Goal: Task Accomplishment & Management: Use online tool/utility

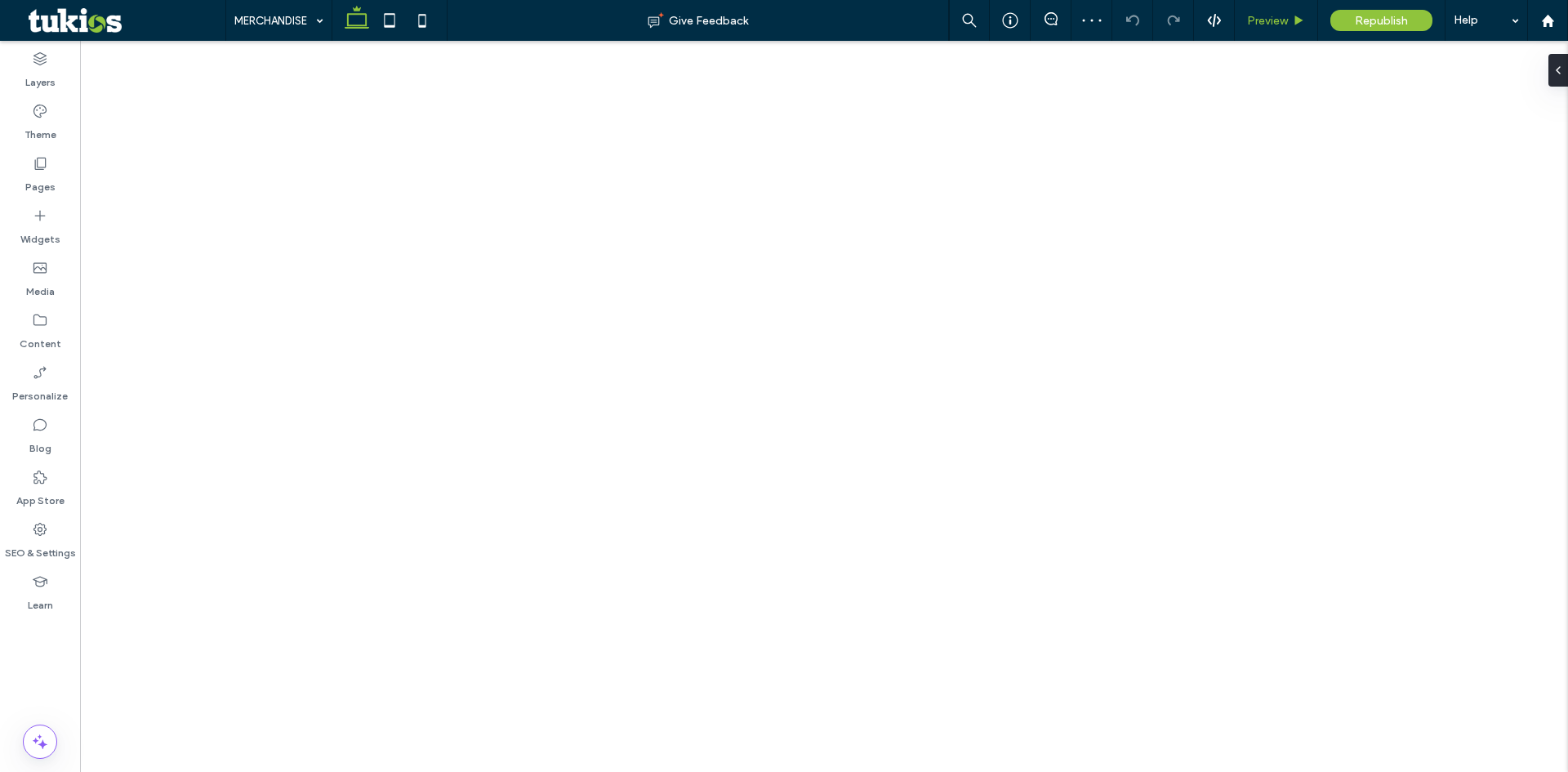
click at [1289, 19] on div "Preview" at bounding box center [1275, 21] width 82 height 14
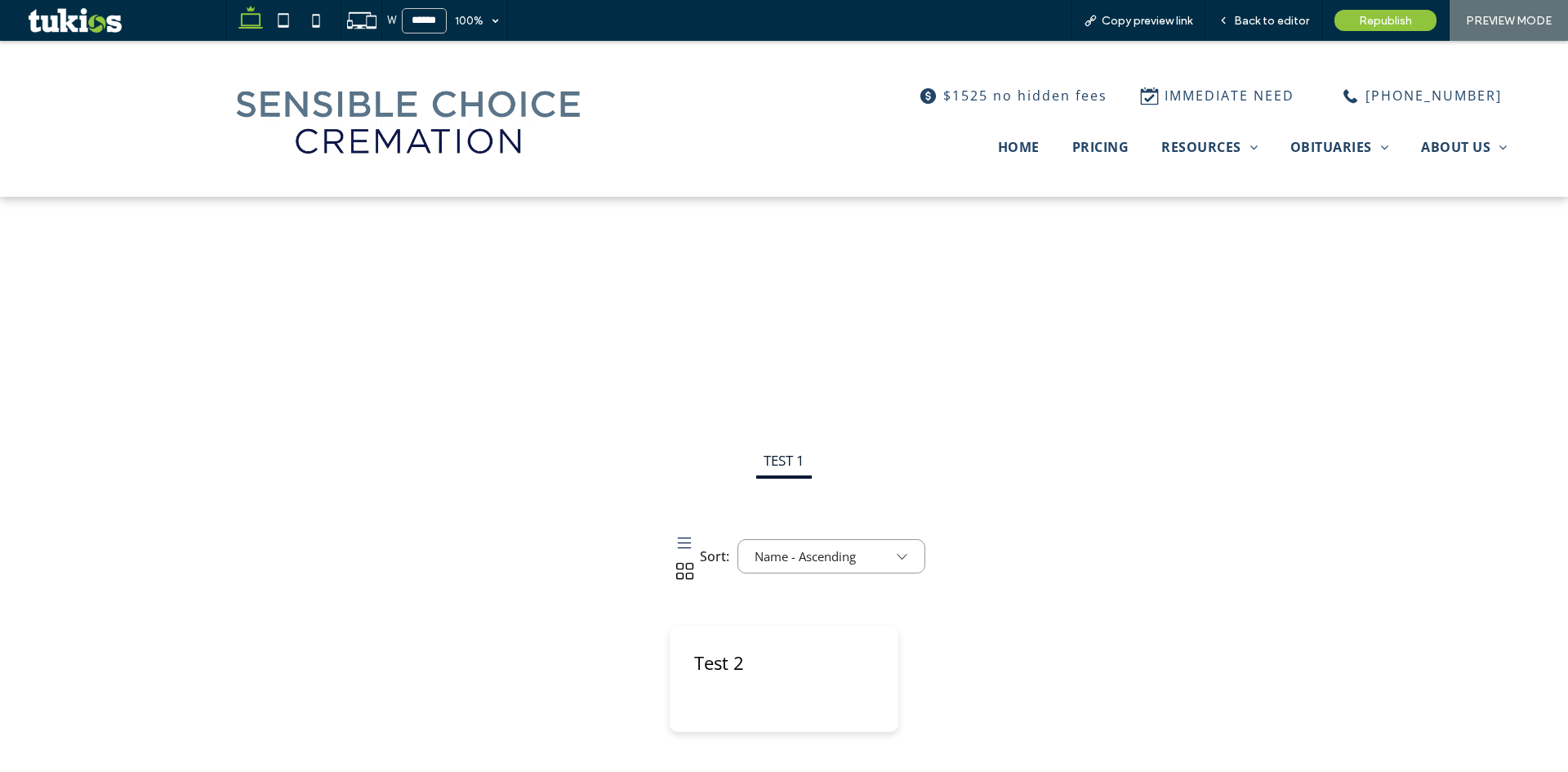
scroll to position [409, 0]
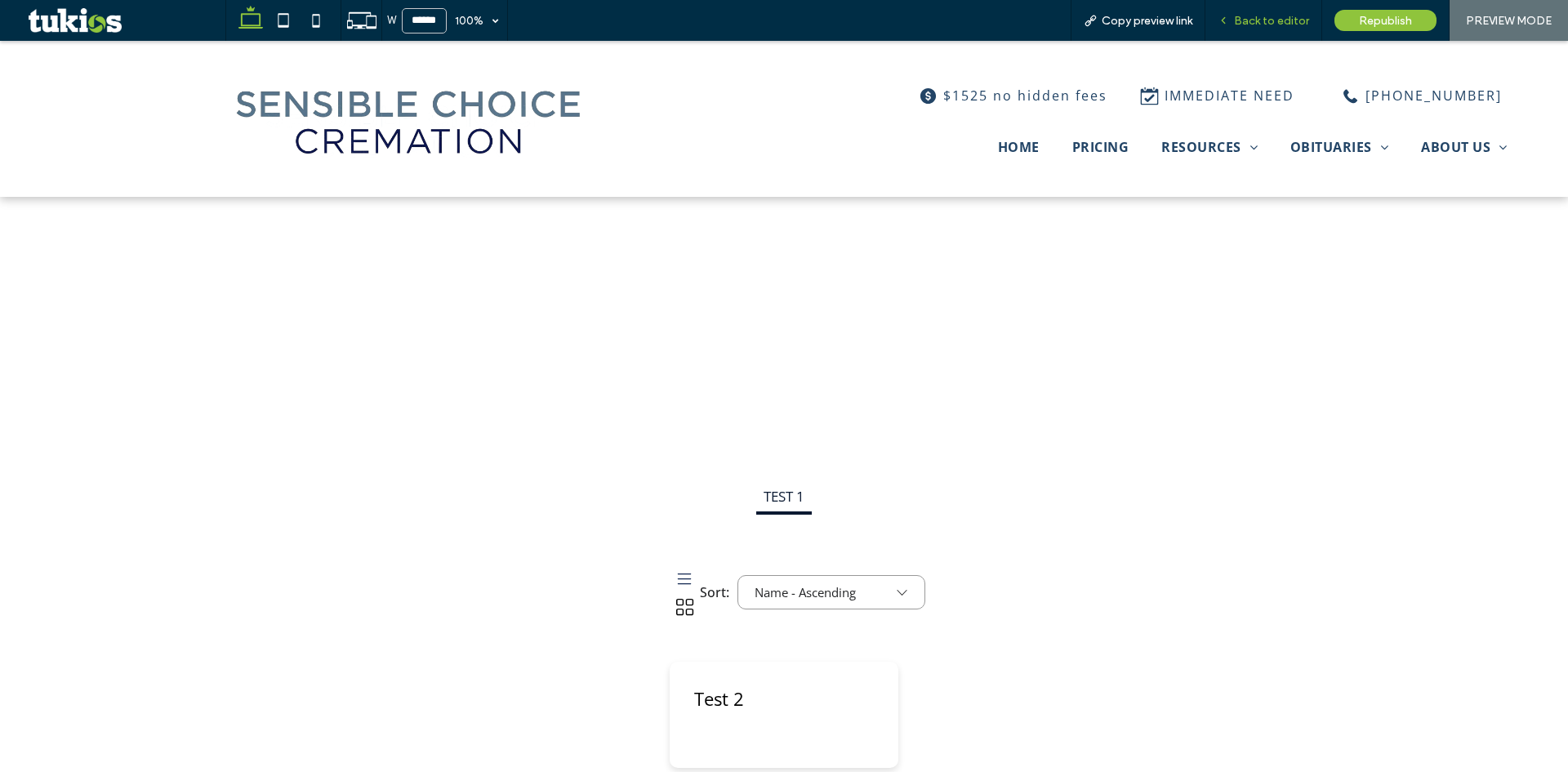
click at [1287, 24] on span "Back to editor" at bounding box center [1270, 21] width 75 height 14
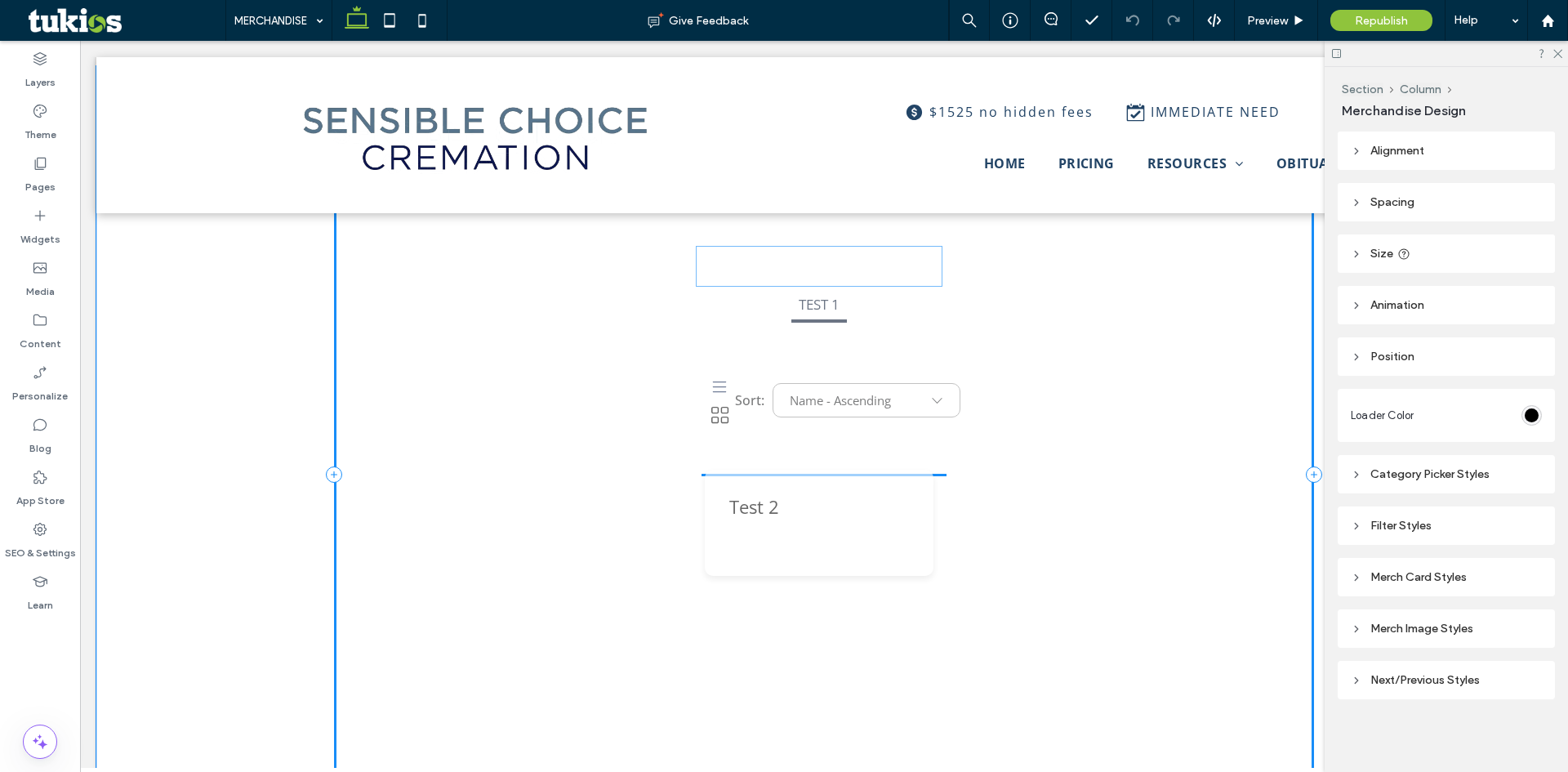
drag, startPoint x: 816, startPoint y: 463, endPoint x: 816, endPoint y: 252, distance: 211.0
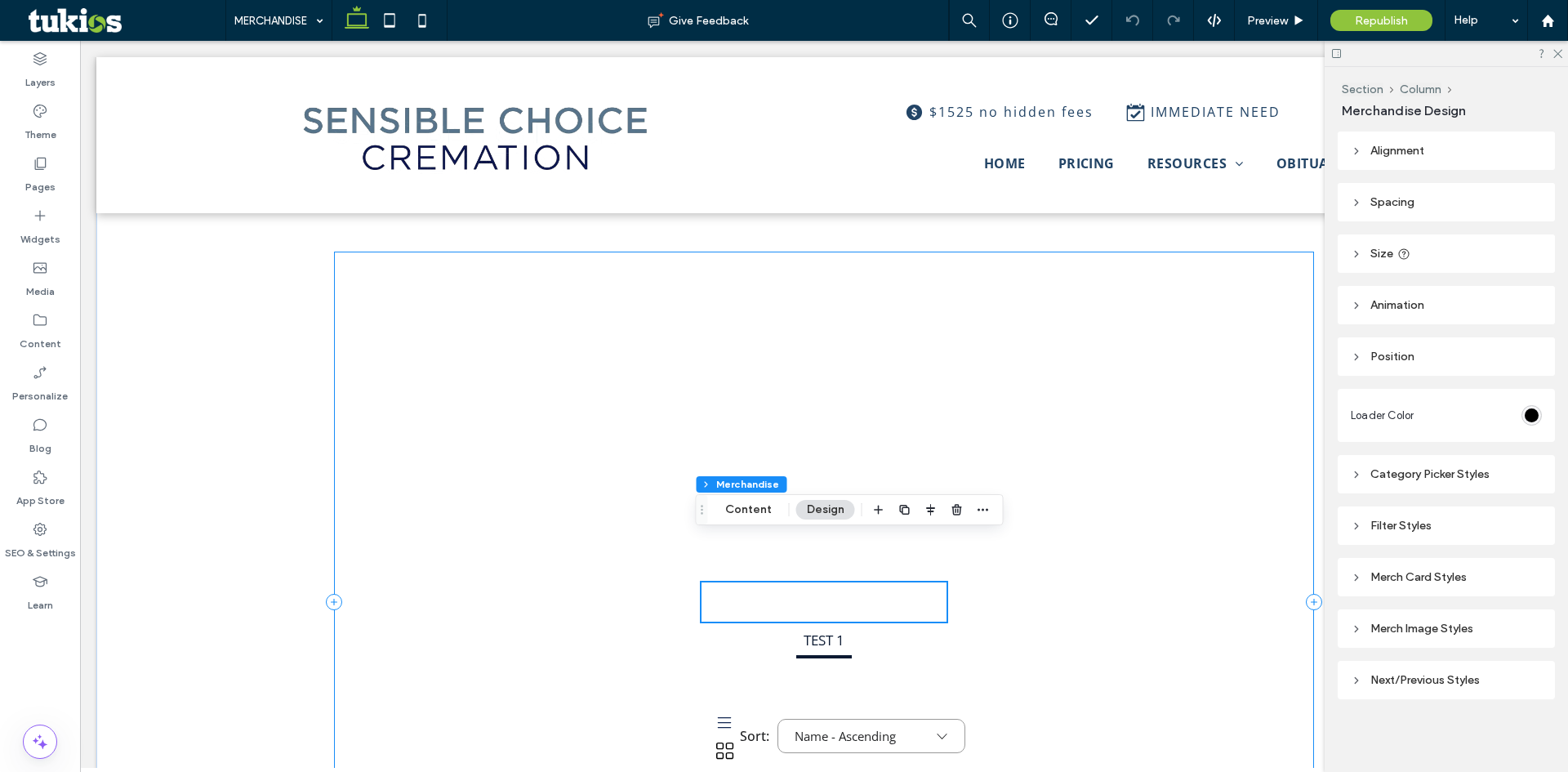
scroll to position [245, 0]
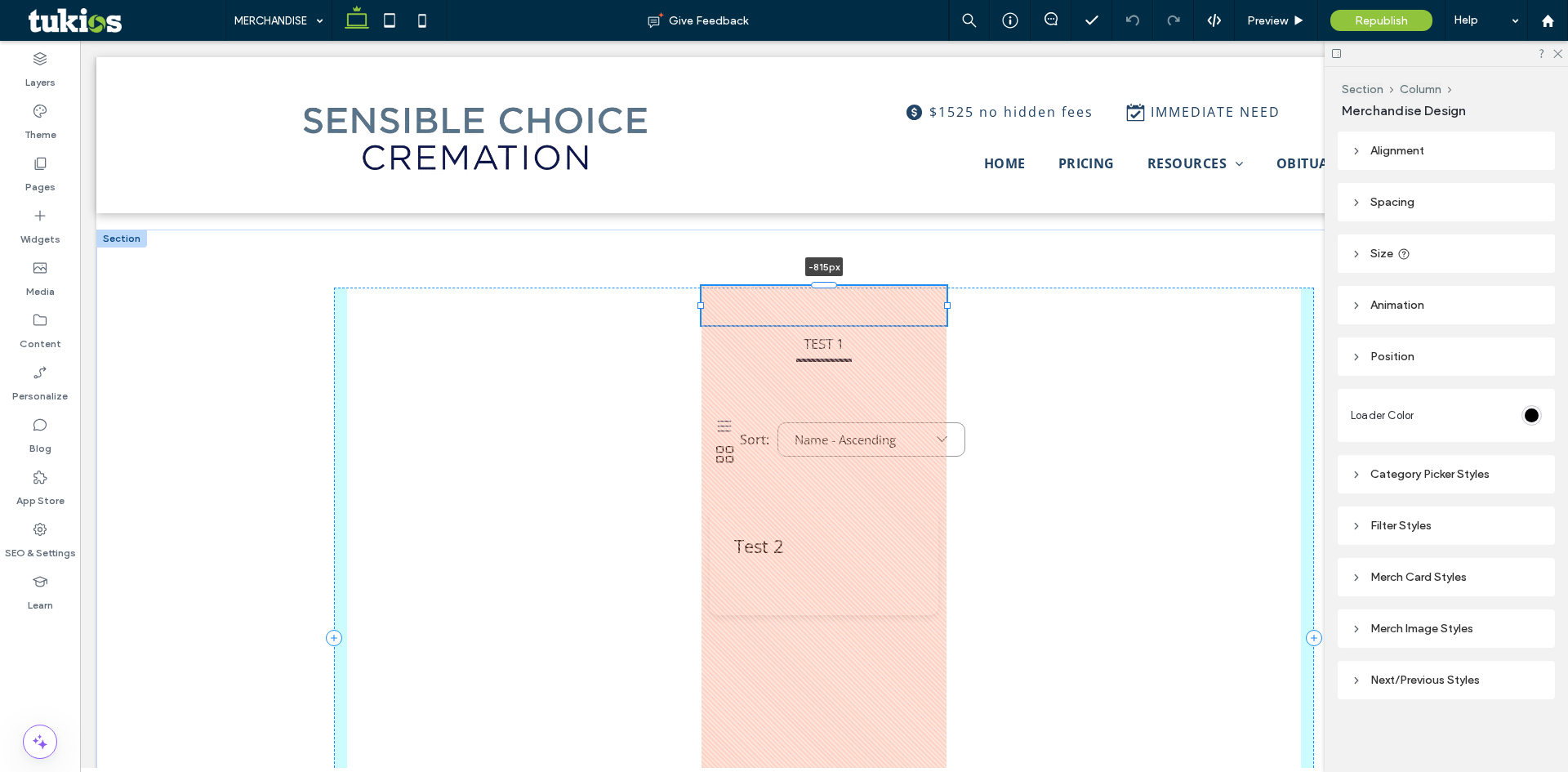
drag, startPoint x: 820, startPoint y: 620, endPoint x: 905, endPoint y: 65, distance: 561.5
click at [781, 0] on html "START PLANNING NOW $1525 no hidden fees IMMEDIATE NEED (647) 984-5158 HOME PRIC…" at bounding box center [823, 653] width 1487 height 1716
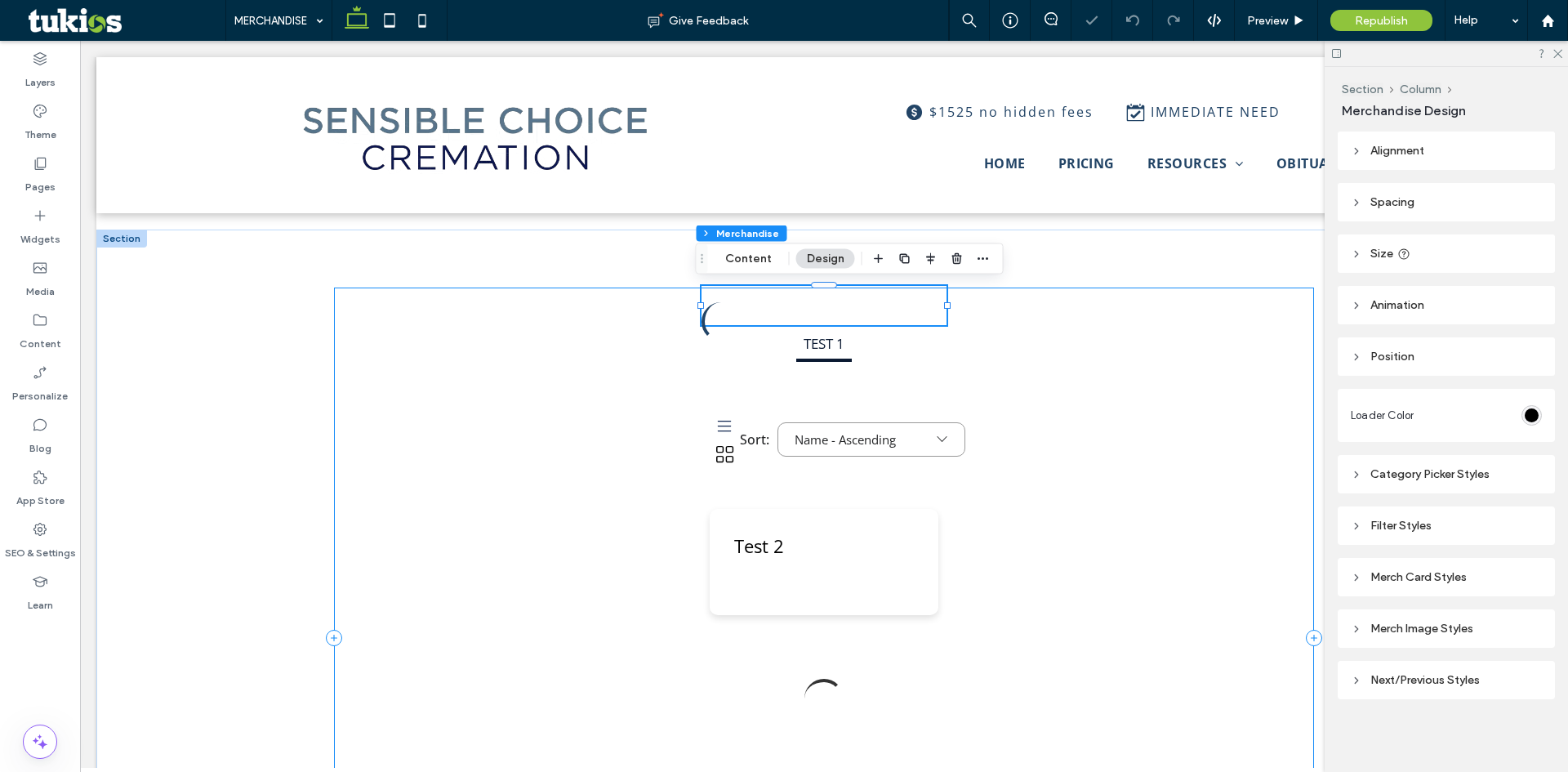
click at [1139, 603] on div "TEST 1 View: All All Sort: Name - Ascending Name - Ascending Name - Descending …" at bounding box center [824, 637] width 980 height 700
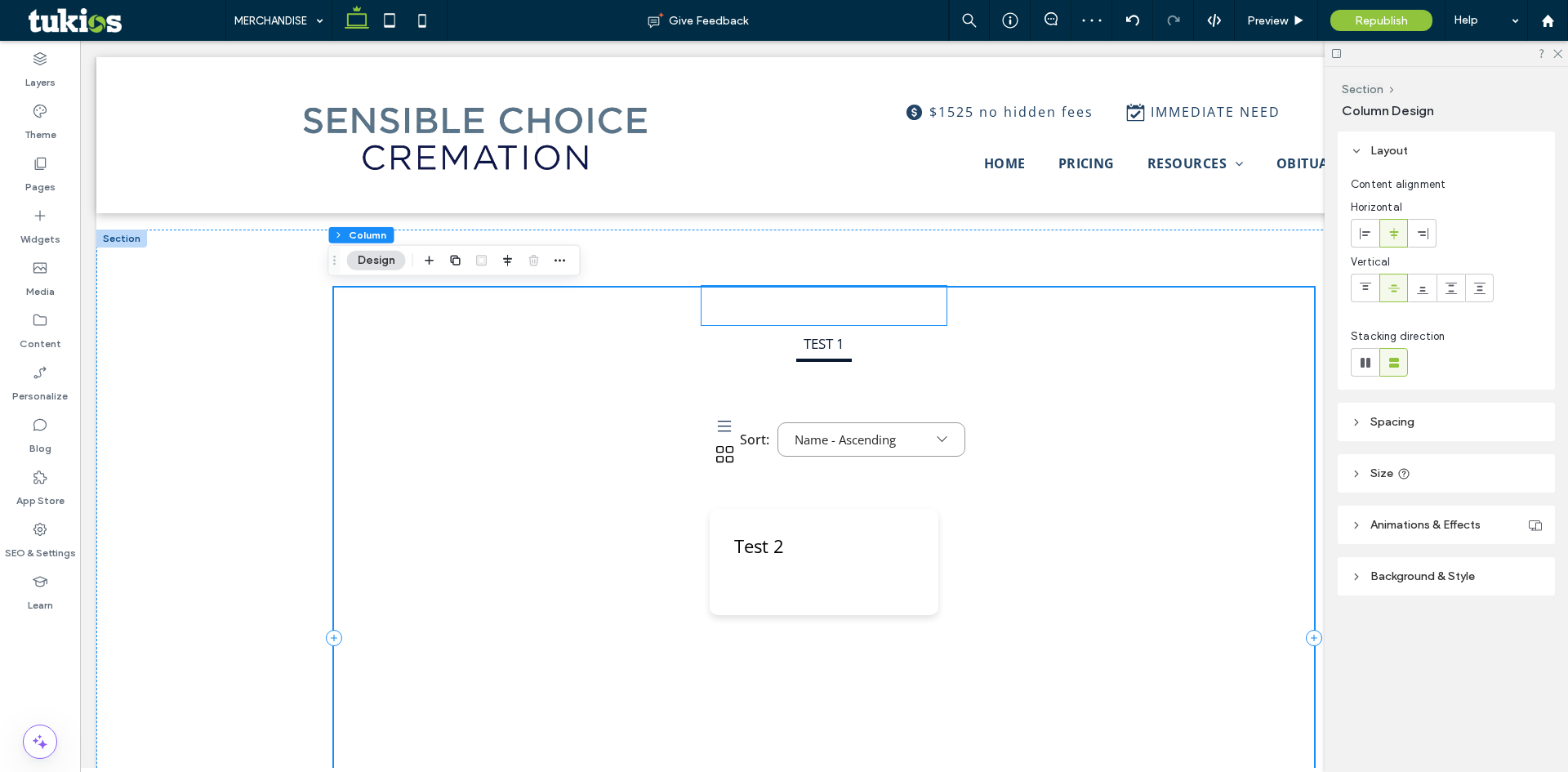
click at [804, 478] on div "View: All All Sort: Name - Ascending Name - Ascending Name - Descending Price -…" at bounding box center [823, 532] width 228 height 244
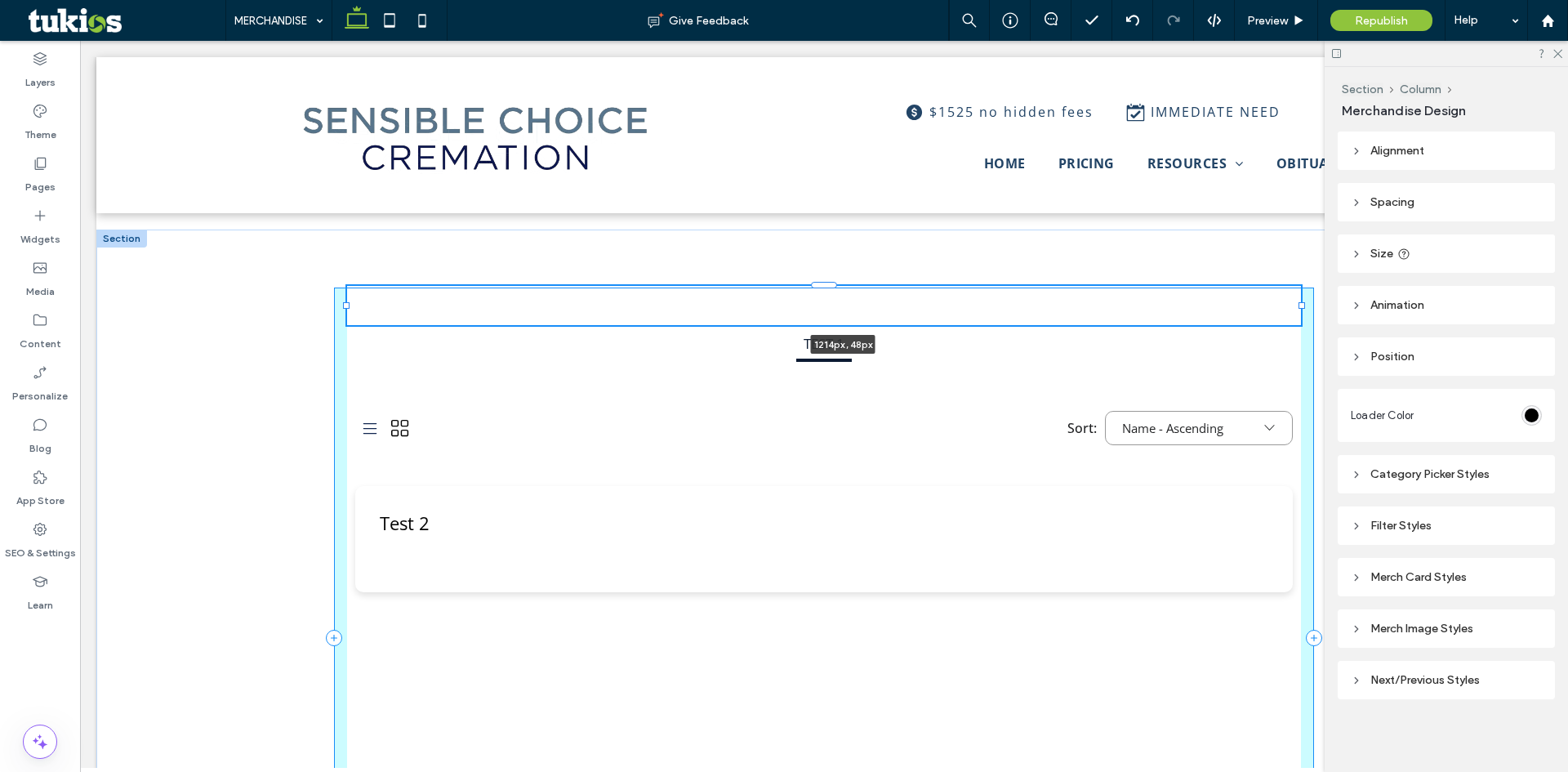
drag, startPoint x: 944, startPoint y: 303, endPoint x: 1317, endPoint y: 291, distance: 373.2
click at [1317, 291] on div "TEST 1 View: All All Sort: Name - Ascending Name - Ascending Name - Descending …" at bounding box center [824, 637] width 1455 height 817
type input "****"
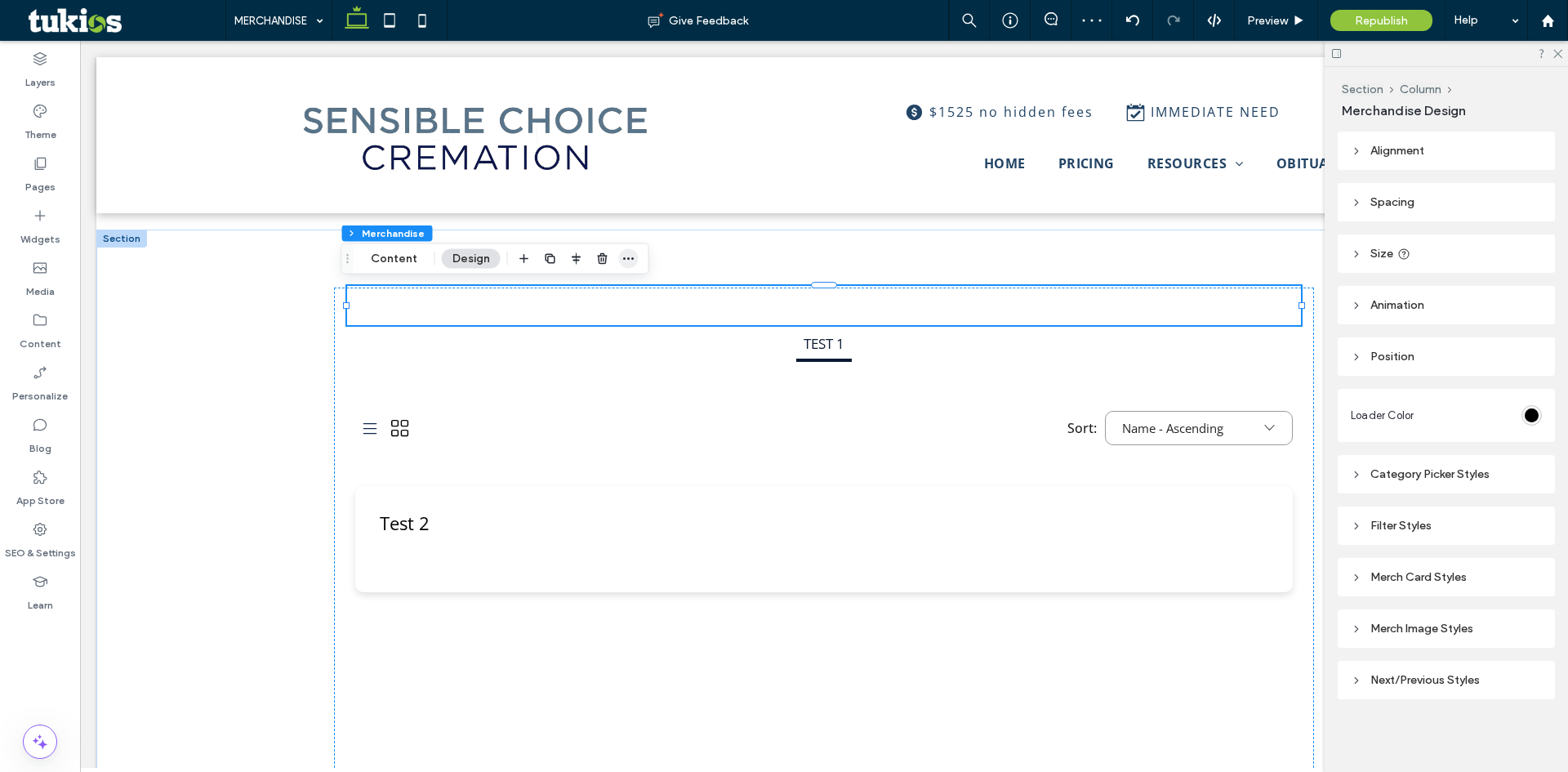
click at [624, 263] on icon "button" at bounding box center [629, 259] width 13 height 13
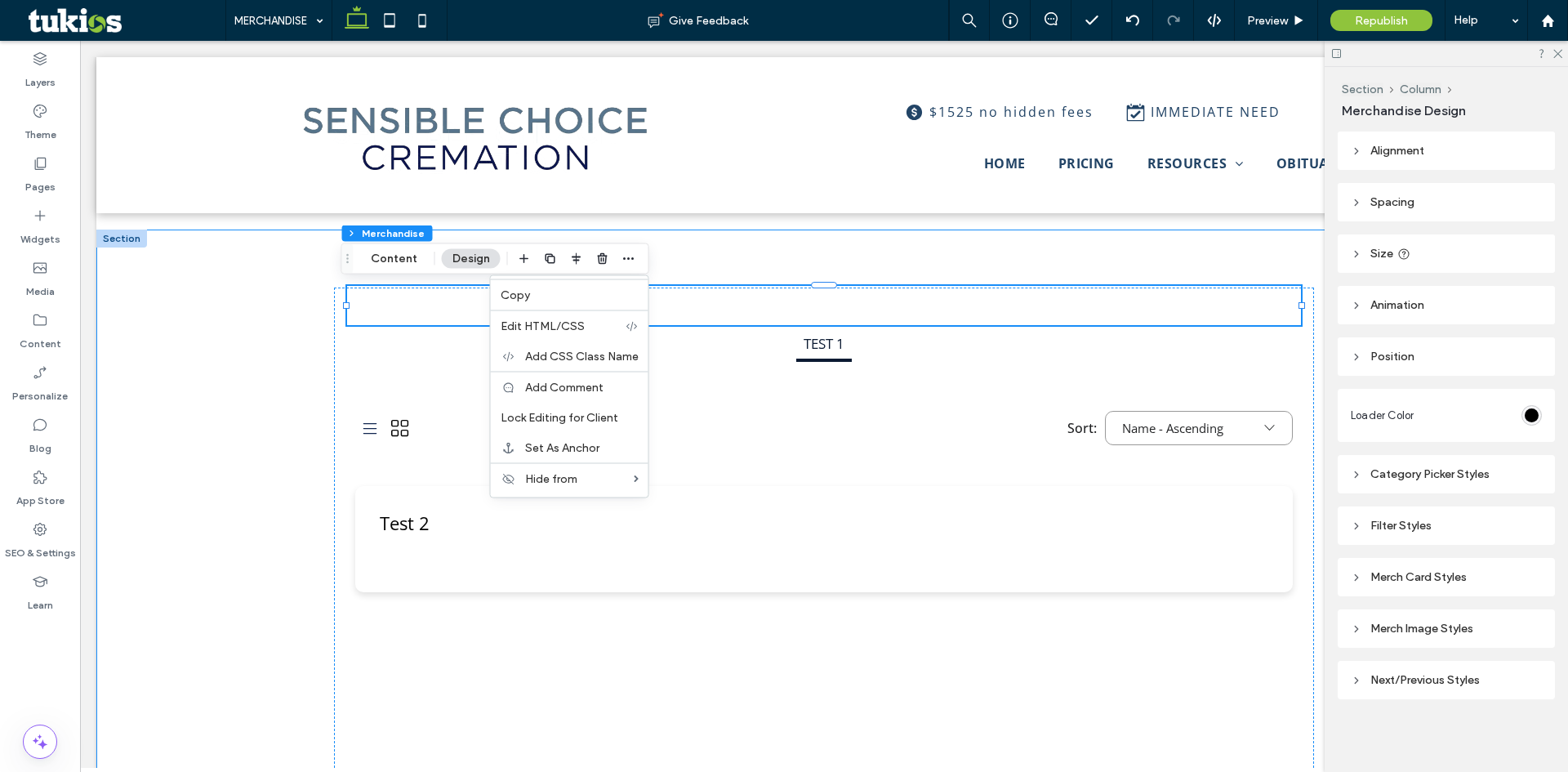
click at [133, 395] on div "TEST 1 View: All All Sort: Name - Ascending Name - Ascending Name - Descending …" at bounding box center [824, 637] width 1455 height 817
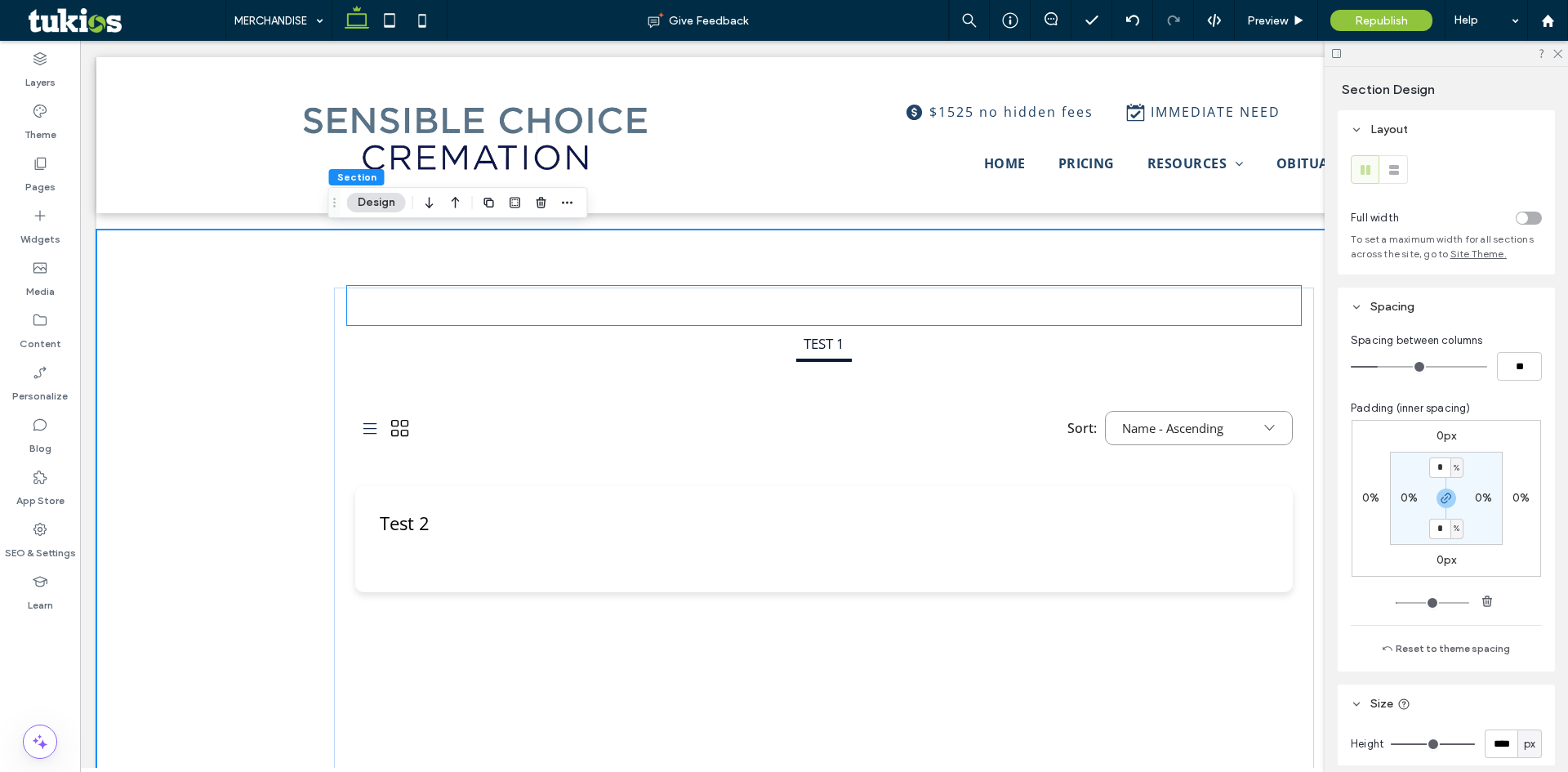
click at [1013, 511] on link "Test 2" at bounding box center [823, 523] width 888 height 25
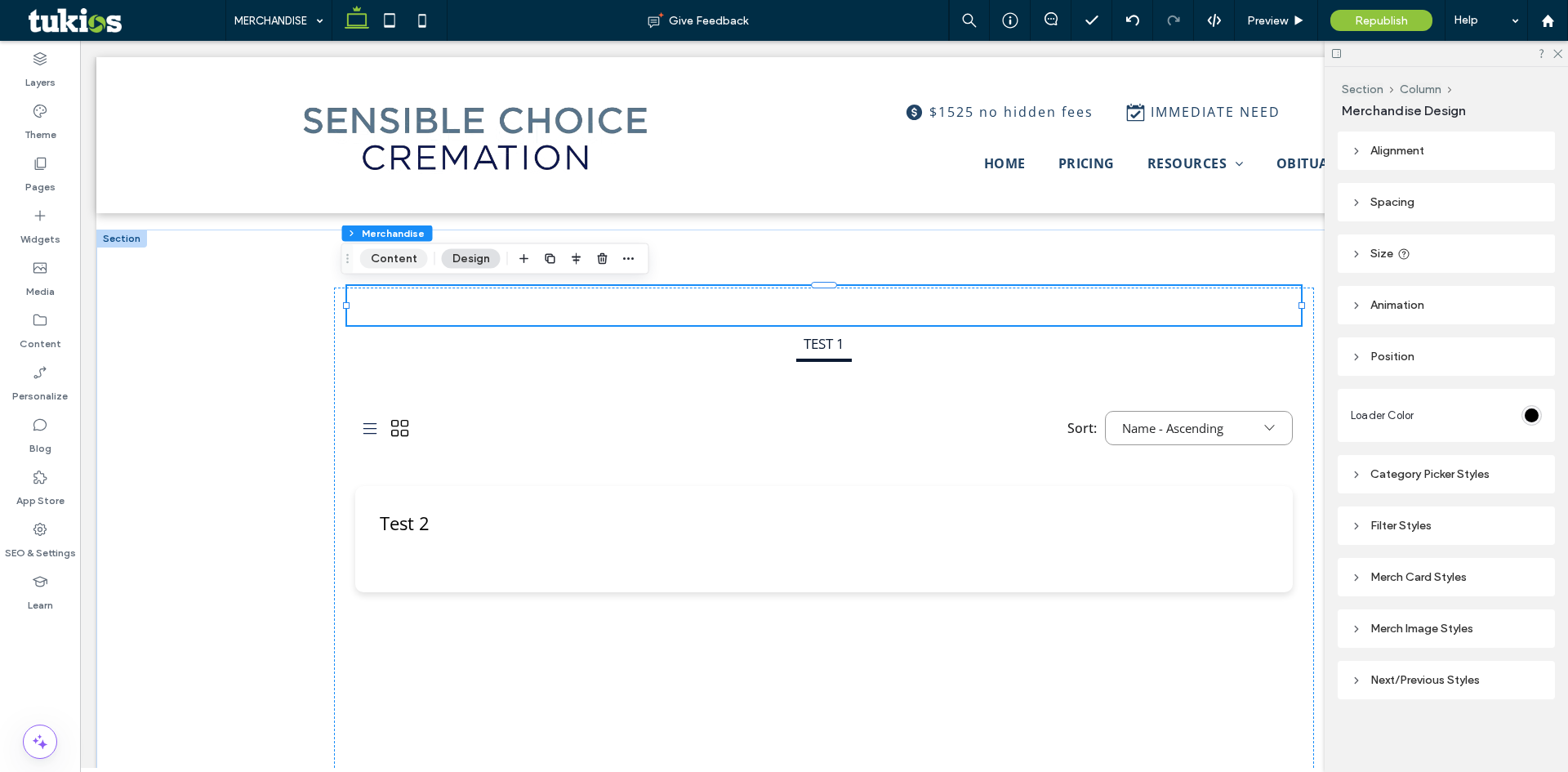
click at [395, 261] on button "Content" at bounding box center [393, 259] width 67 height 20
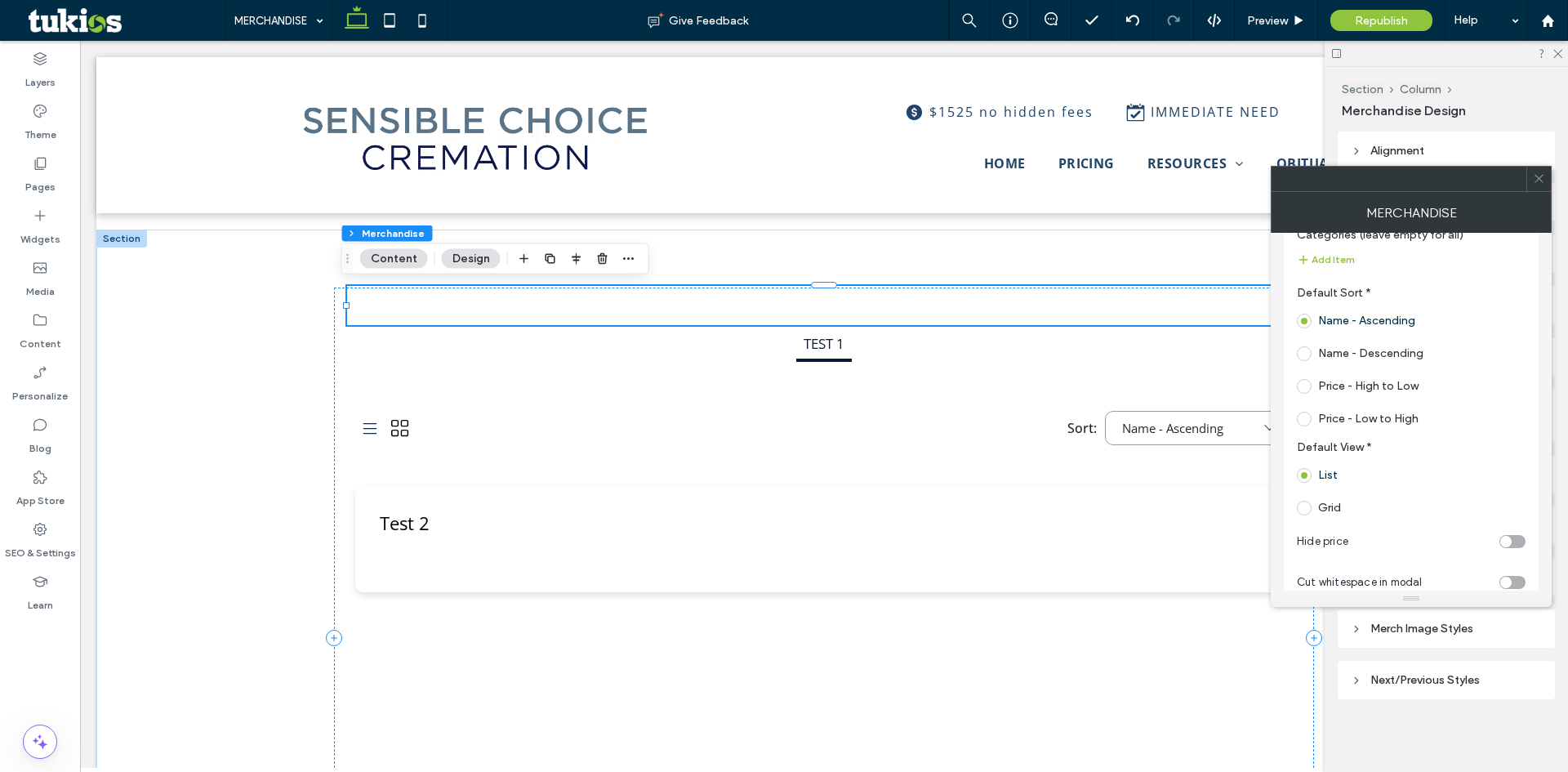
scroll to position [446, 0]
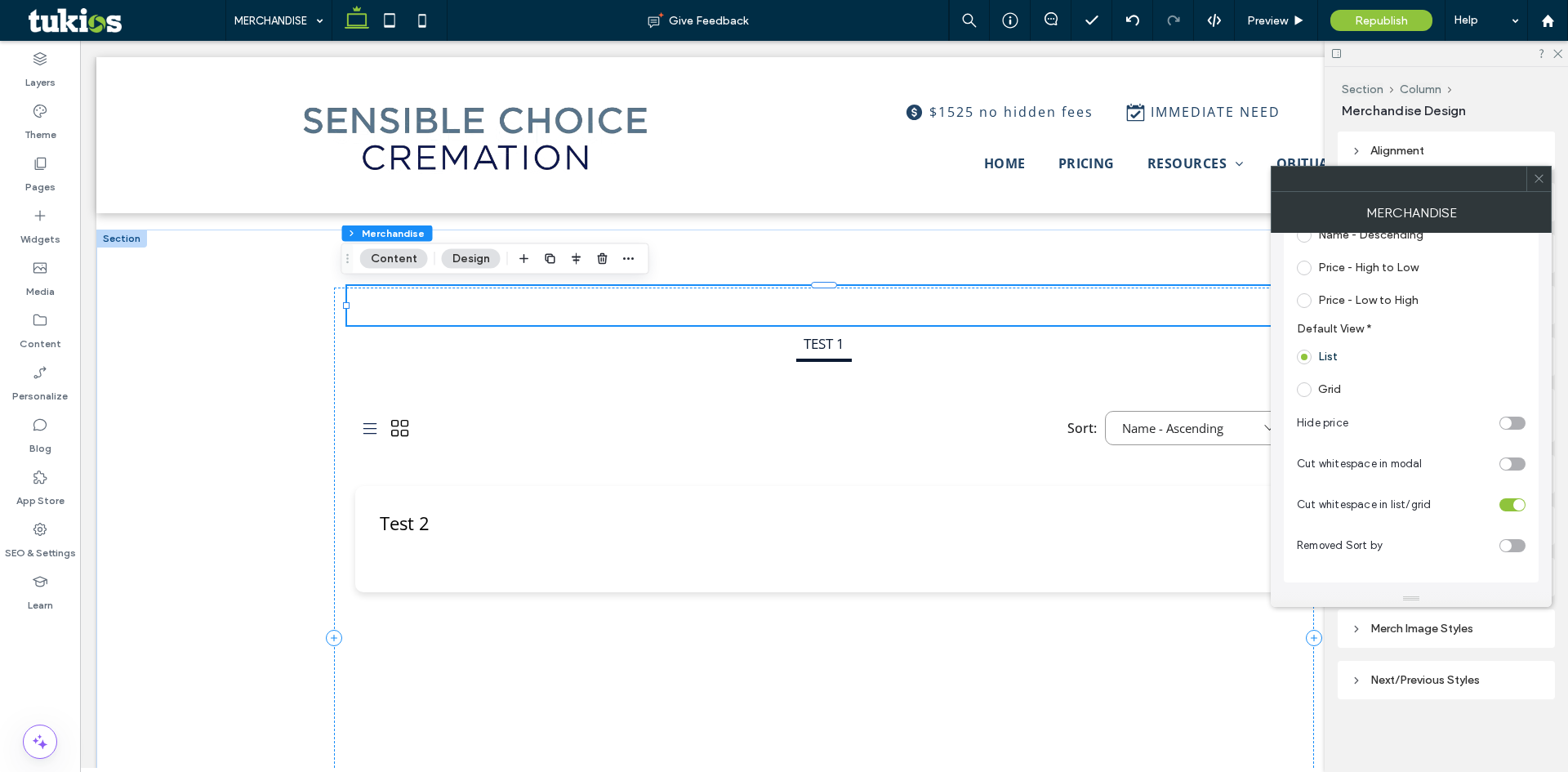
click at [744, 357] on div "TEST 1" at bounding box center [824, 343] width 938 height 67
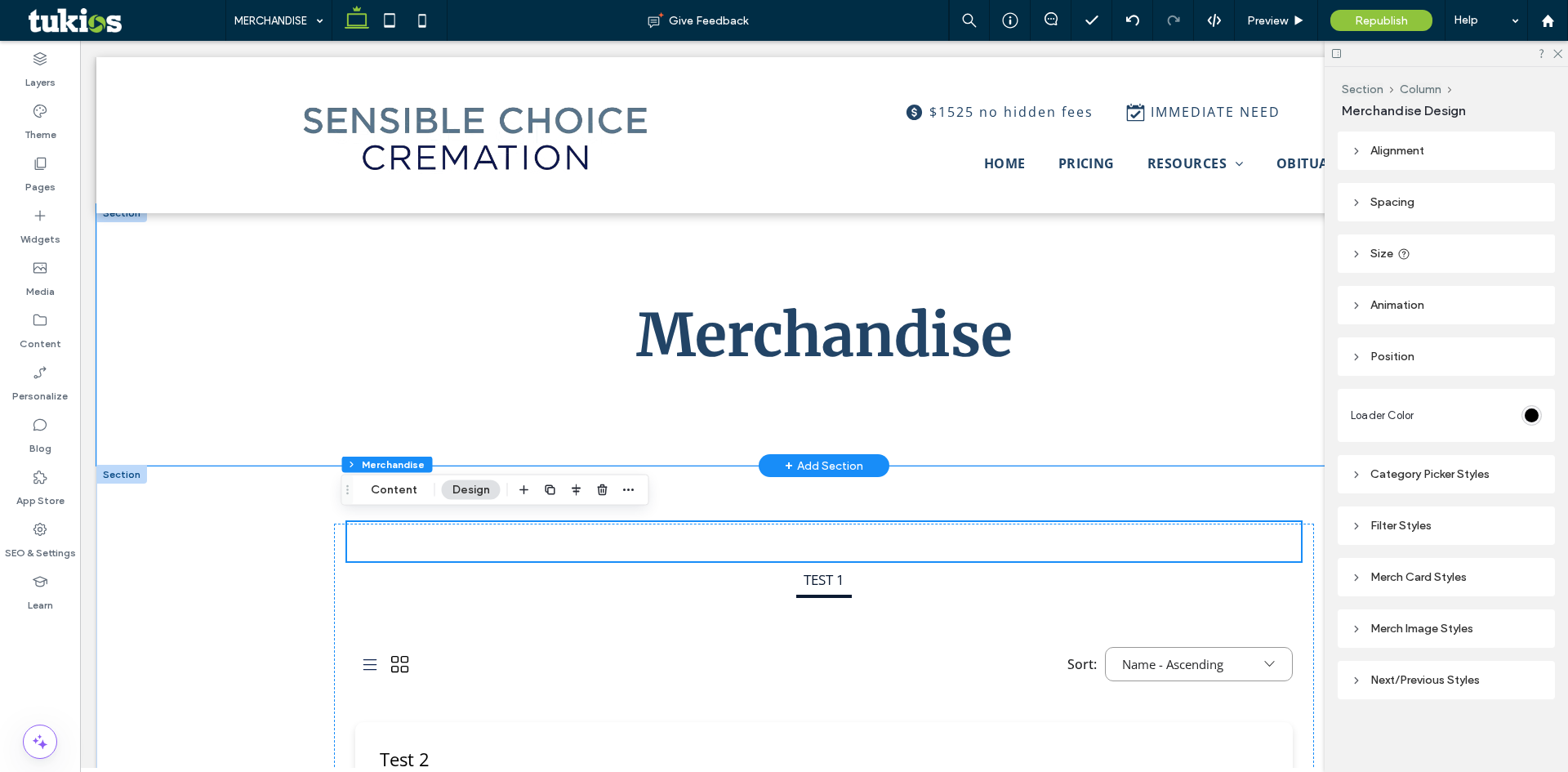
scroll to position [0, 0]
